Goal: Task Accomplishment & Management: Use online tool/utility

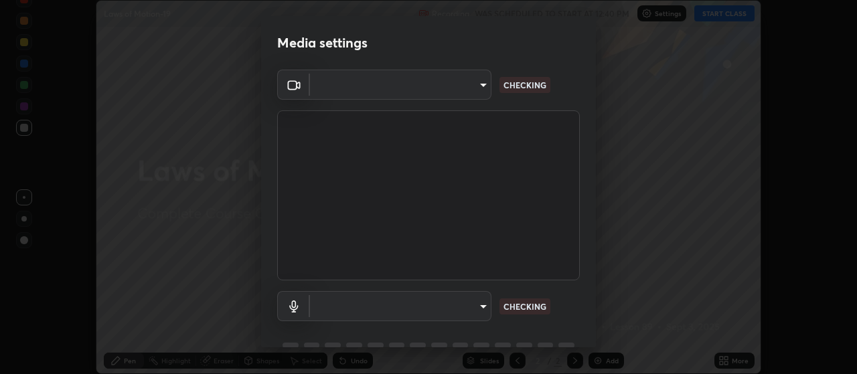
scroll to position [65, 0]
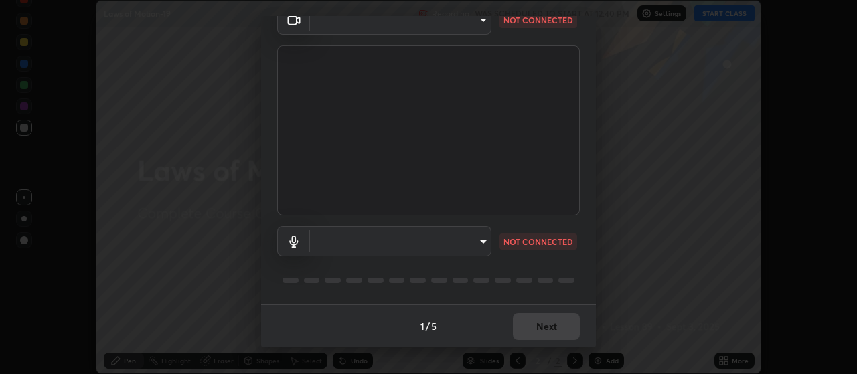
type input "cb5f757981b1586acb8e19eb1dea331b1f320d0a6ce771c897cc257aba28c101"
type input "default"
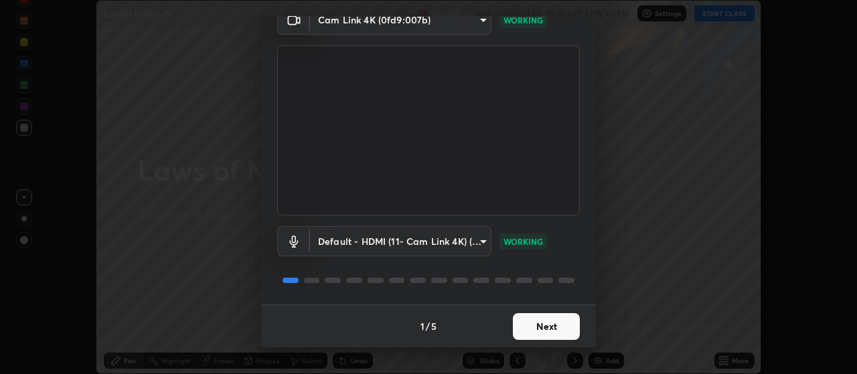
click at [562, 330] on button "Next" at bounding box center [546, 327] width 67 height 27
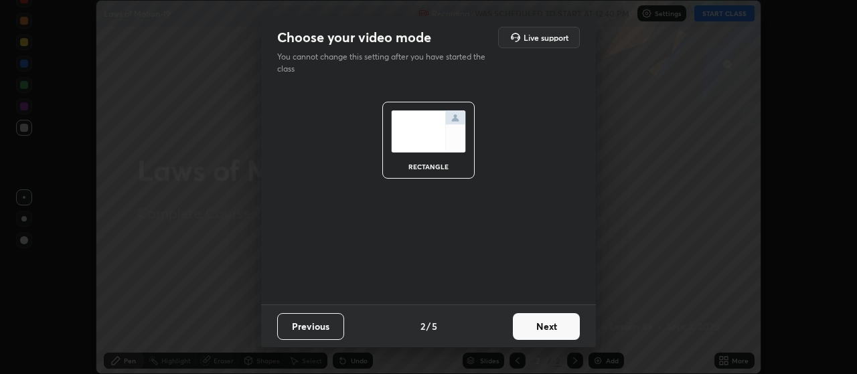
scroll to position [0, 0]
click at [561, 326] on button "Next" at bounding box center [546, 327] width 67 height 27
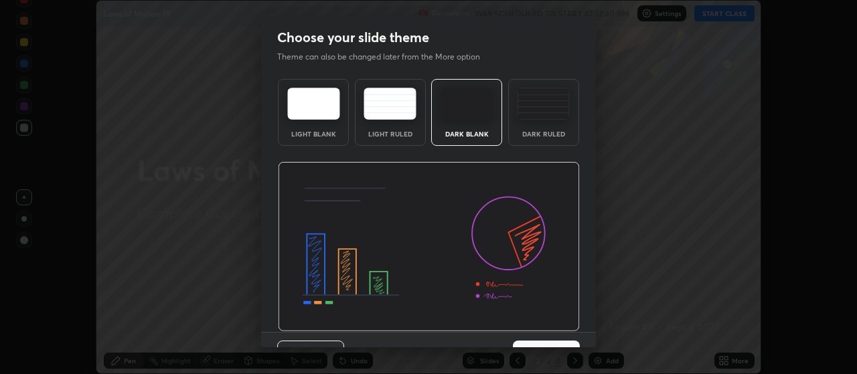
scroll to position [27, 0]
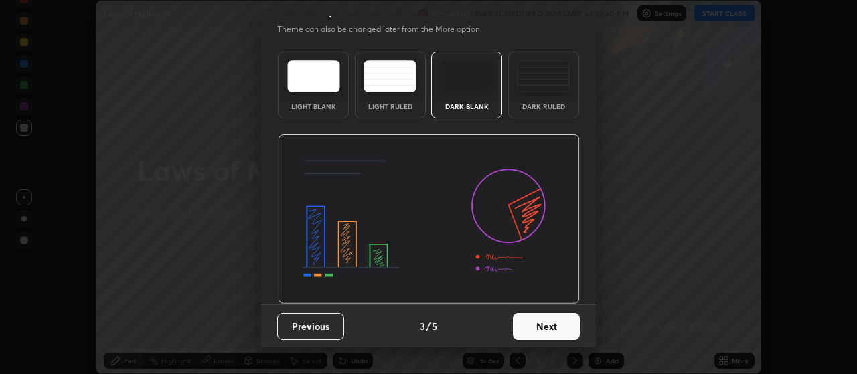
click at [554, 327] on button "Next" at bounding box center [546, 327] width 67 height 27
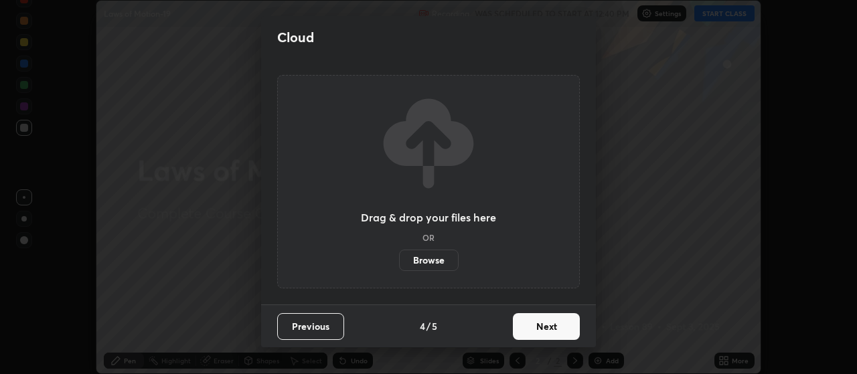
scroll to position [0, 0]
click at [563, 326] on button "Next" at bounding box center [546, 327] width 67 height 27
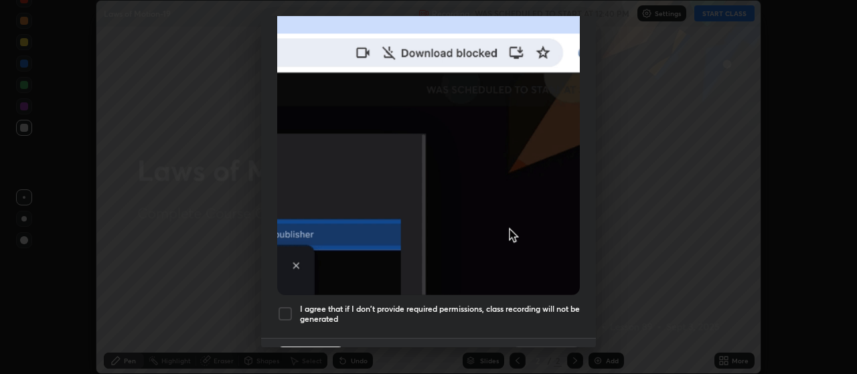
click at [547, 234] on img at bounding box center [428, 149] width 303 height 293
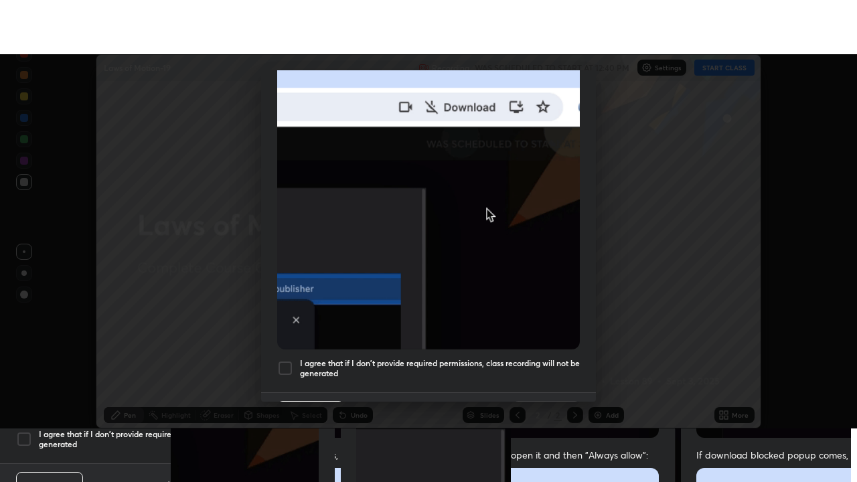
scroll to position [338, 0]
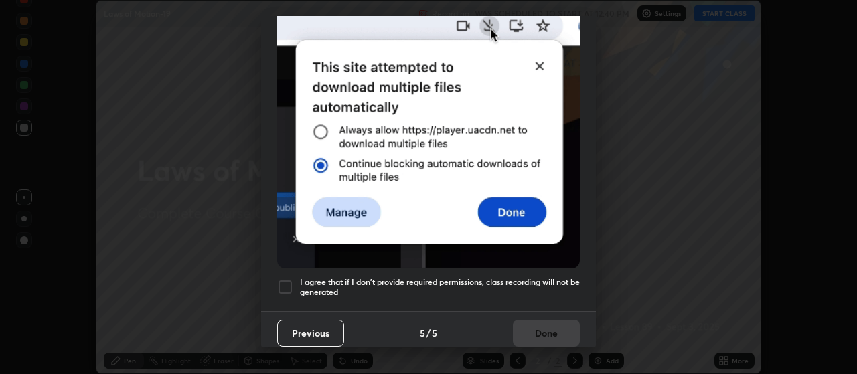
click at [287, 280] on div at bounding box center [285, 287] width 16 height 16
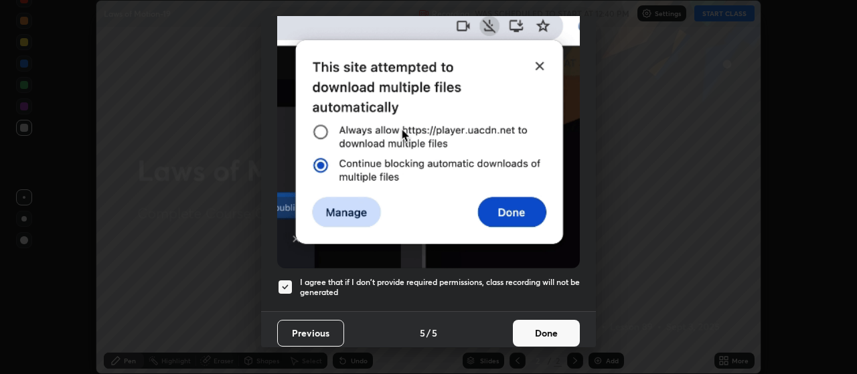
click at [545, 326] on button "Done" at bounding box center [546, 333] width 67 height 27
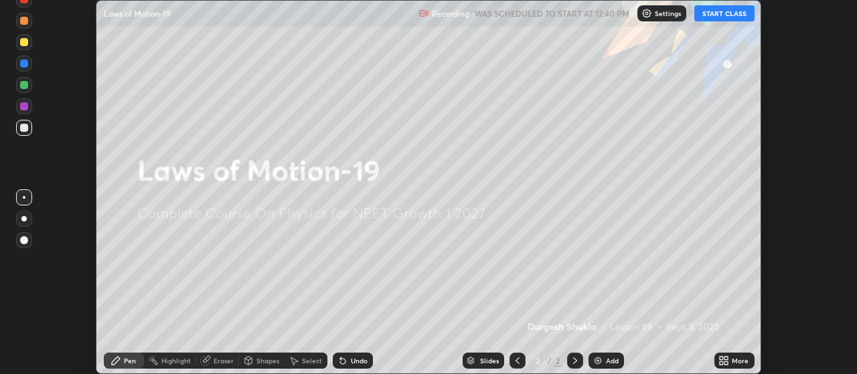
click at [728, 16] on button "START CLASS" at bounding box center [725, 13] width 60 height 16
click at [606, 360] on div "Add" at bounding box center [612, 361] width 13 height 7
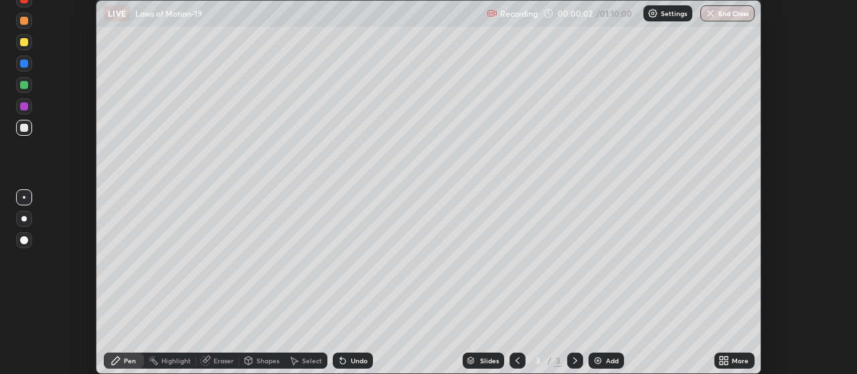
click at [727, 363] on icon at bounding box center [726, 363] width 3 height 3
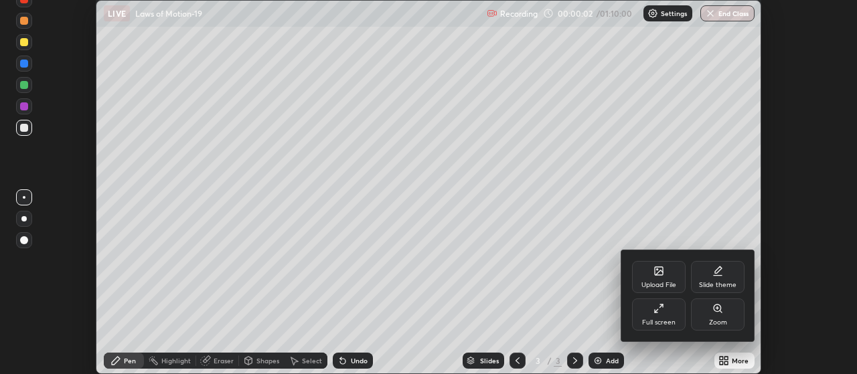
click at [663, 311] on icon at bounding box center [659, 308] width 11 height 11
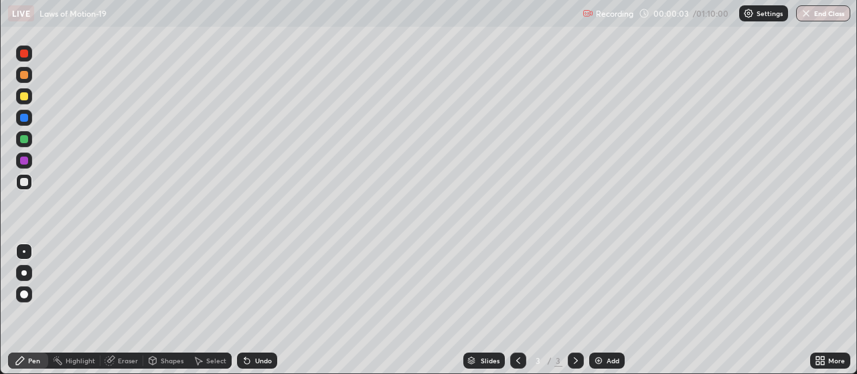
scroll to position [482, 857]
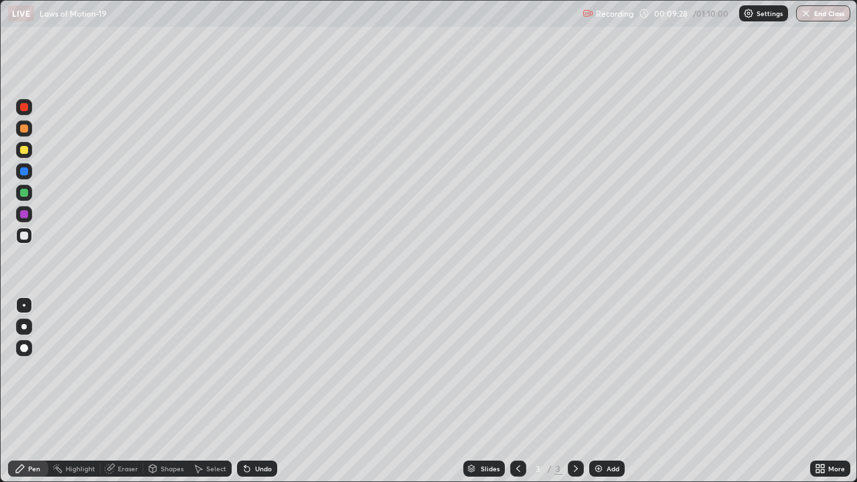
click at [25, 152] on div at bounding box center [24, 150] width 8 height 8
click at [26, 350] on div at bounding box center [24, 348] width 8 height 8
click at [23, 346] on div at bounding box center [24, 348] width 8 height 8
click at [24, 129] on div at bounding box center [24, 129] width 8 height 8
click at [24, 151] on div at bounding box center [24, 150] width 8 height 8
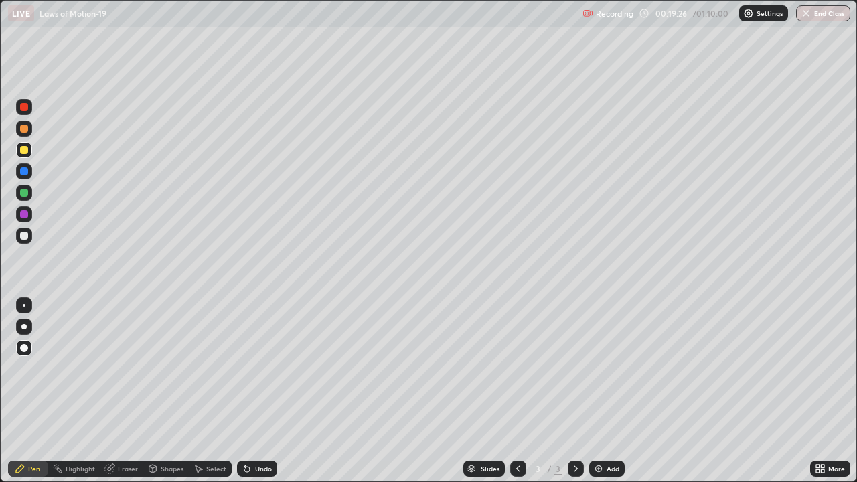
click at [25, 128] on div at bounding box center [24, 129] width 8 height 8
click at [598, 374] on img at bounding box center [599, 469] width 11 height 11
click at [25, 150] on div at bounding box center [24, 150] width 8 height 8
click at [517, 374] on icon at bounding box center [518, 469] width 11 height 11
click at [575, 374] on icon at bounding box center [576, 469] width 11 height 11
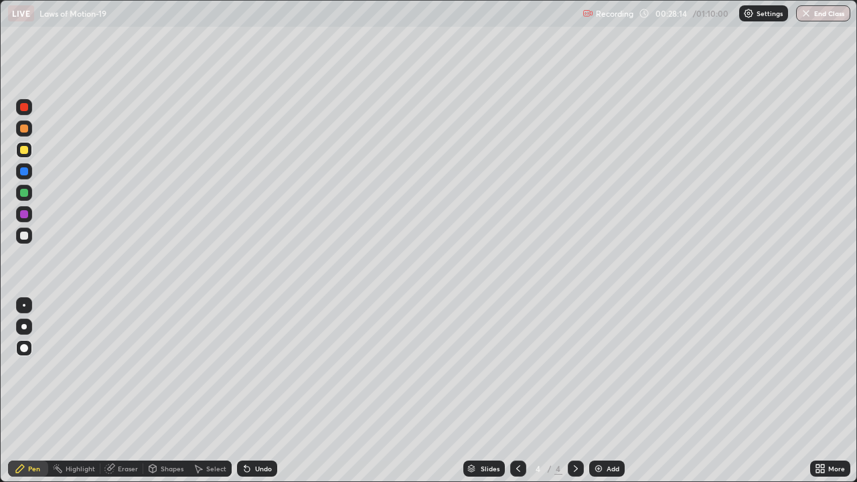
click at [23, 127] on div at bounding box center [24, 129] width 8 height 8
click at [602, 374] on img at bounding box center [599, 469] width 11 height 11
click at [120, 374] on div "Eraser" at bounding box center [128, 469] width 20 height 7
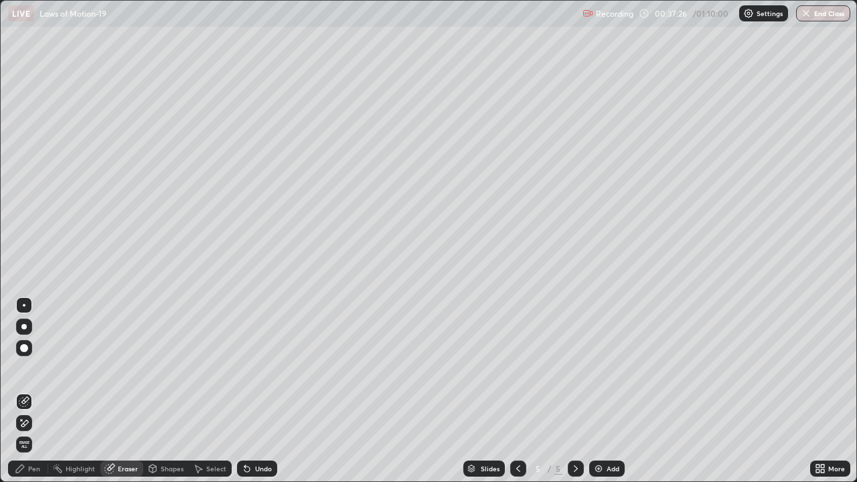
click at [37, 374] on div "Pen" at bounding box center [34, 469] width 12 height 7
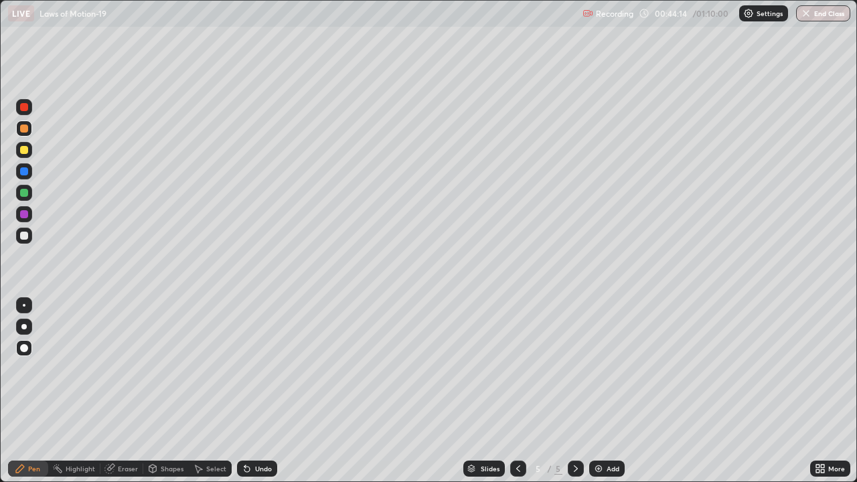
click at [603, 374] on div "Add" at bounding box center [607, 469] width 36 height 16
click at [608, 374] on div "Add" at bounding box center [607, 469] width 36 height 16
click at [828, 15] on button "End Class" at bounding box center [823, 13] width 54 height 16
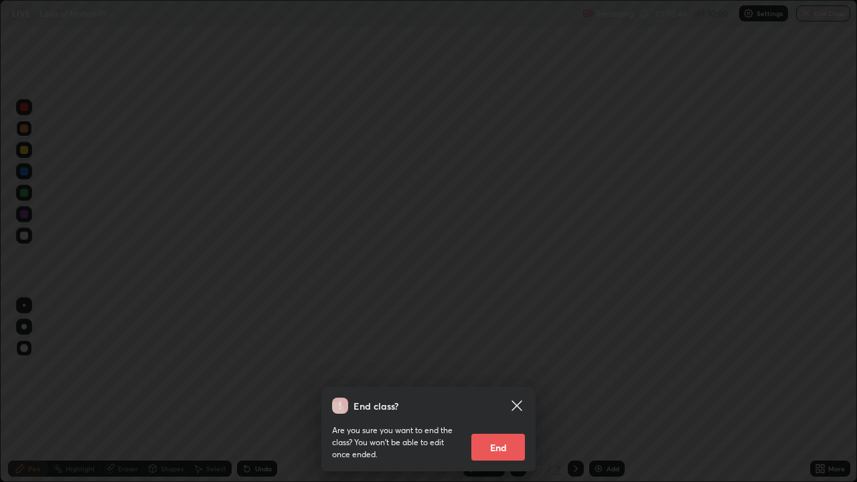
click at [514, 374] on button "End" at bounding box center [499, 447] width 54 height 27
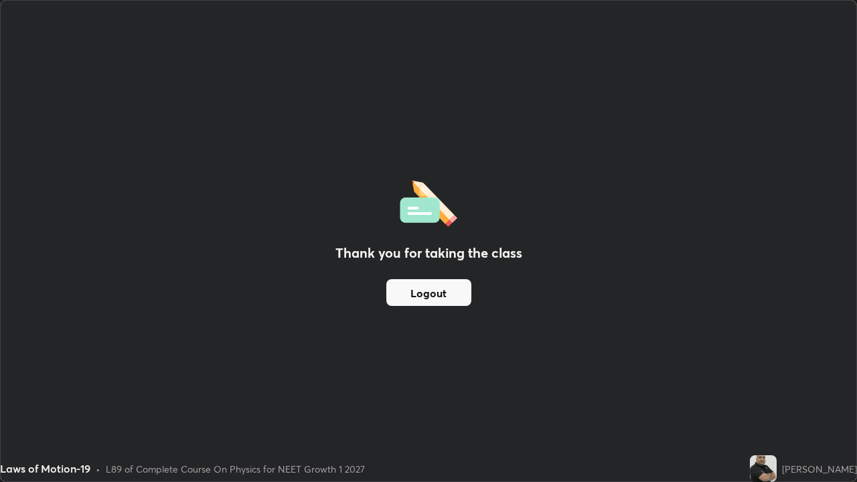
click at [401, 301] on button "Logout" at bounding box center [429, 292] width 85 height 27
click at [415, 302] on button "Logout" at bounding box center [429, 292] width 85 height 27
click at [413, 301] on button "Logout" at bounding box center [429, 292] width 85 height 27
click at [409, 299] on button "Logout" at bounding box center [429, 292] width 85 height 27
click at [409, 298] on button "Logout" at bounding box center [429, 292] width 85 height 27
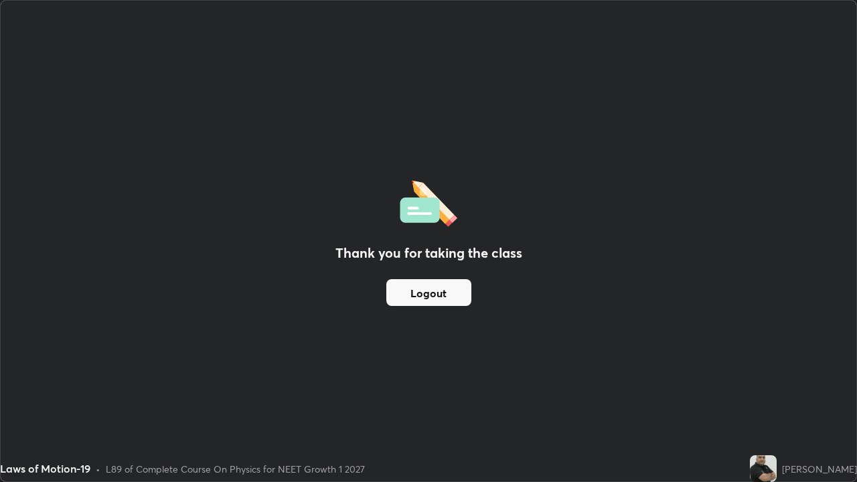
click at [407, 297] on button "Logout" at bounding box center [429, 292] width 85 height 27
click at [406, 295] on button "Logout" at bounding box center [429, 292] width 85 height 27
click at [407, 294] on button "Logout" at bounding box center [429, 292] width 85 height 27
click at [405, 295] on button "Logout" at bounding box center [429, 292] width 85 height 27
click at [406, 296] on button "Logout" at bounding box center [429, 292] width 85 height 27
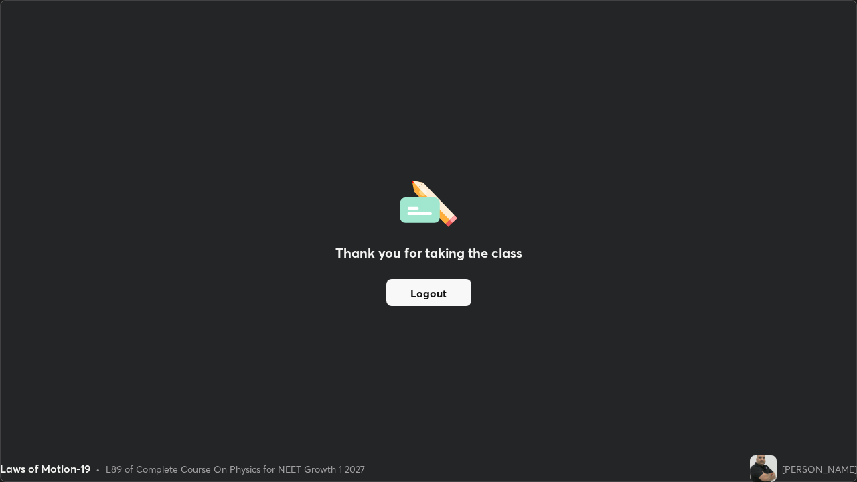
click at [405, 295] on button "Logout" at bounding box center [429, 292] width 85 height 27
click at [405, 296] on button "Logout" at bounding box center [429, 292] width 85 height 27
click at [405, 297] on button "Logout" at bounding box center [429, 292] width 85 height 27
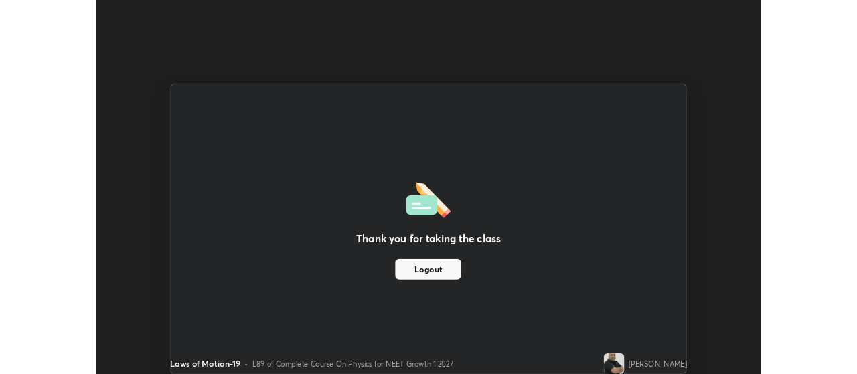
scroll to position [66613, 66130]
